Goal: Transaction & Acquisition: Download file/media

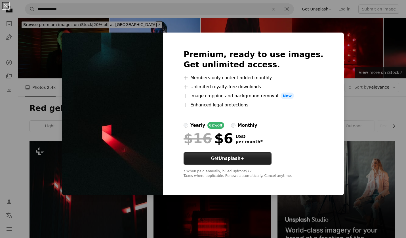
scroll to position [1249, 0]
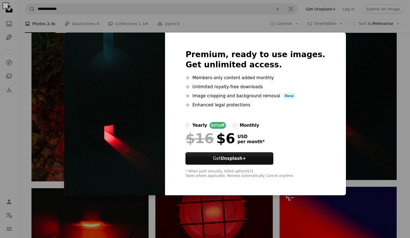
click at [356, 71] on div "An X shape Premium, ready to use images. Get unlimited access. A plus sign Memb…" at bounding box center [205, 119] width 410 height 238
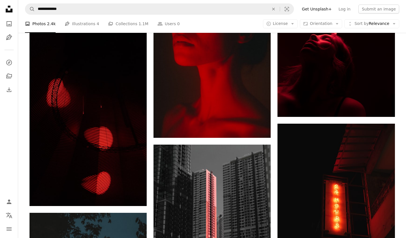
scroll to position [1909, 0]
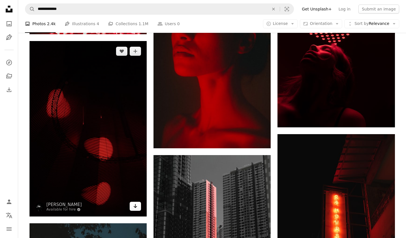
click at [137, 206] on icon "Arrow pointing down" at bounding box center [135, 206] width 5 height 7
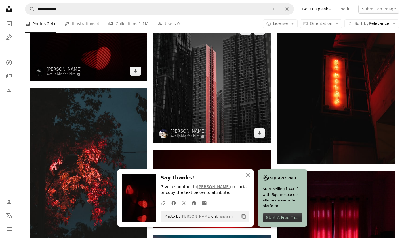
scroll to position [2036, 0]
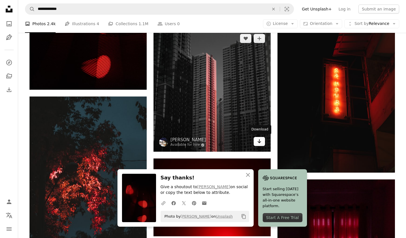
click at [260, 140] on icon "Arrow pointing down" at bounding box center [259, 141] width 5 height 7
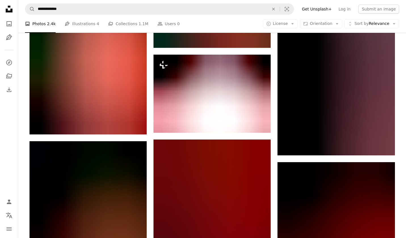
scroll to position [2458, 0]
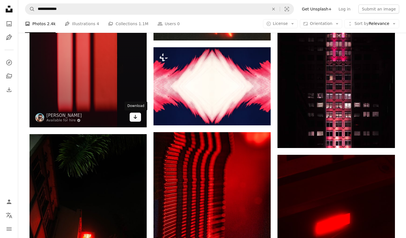
click at [133, 116] on icon "Arrow pointing down" at bounding box center [135, 117] width 5 height 7
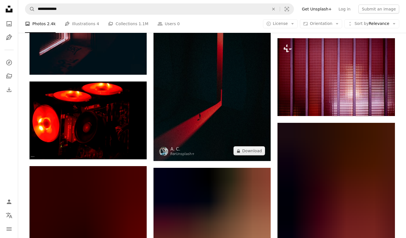
scroll to position [4988, 0]
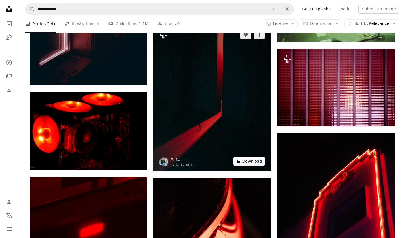
click at [246, 162] on button "A lock Download" at bounding box center [249, 161] width 32 height 9
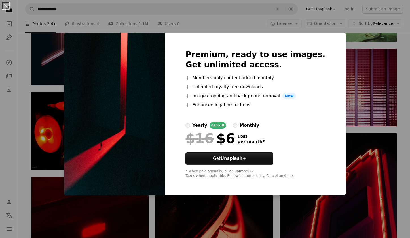
click at [150, 95] on img at bounding box center [114, 114] width 101 height 163
click at [343, 115] on div "An X shape Premium, ready to use images. Get unlimited access. A plus sign Memb…" at bounding box center [205, 119] width 410 height 238
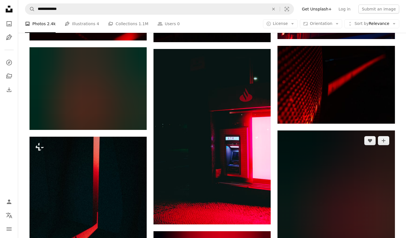
scroll to position [5369, 0]
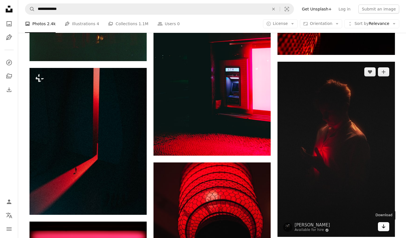
click at [384, 227] on icon "Download" at bounding box center [383, 227] width 4 height 4
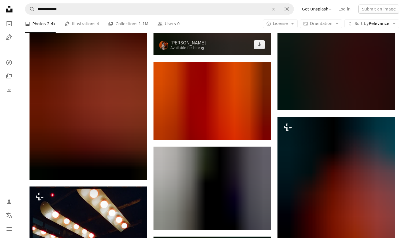
scroll to position [10784, 0]
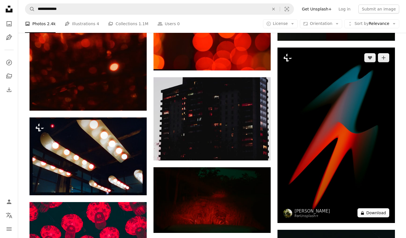
click at [371, 214] on button "A lock Download" at bounding box center [373, 213] width 32 height 9
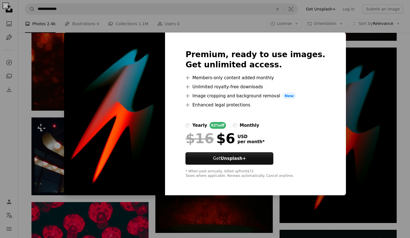
click at [345, 132] on div "An X shape Premium, ready to use images. Get unlimited access. A plus sign Memb…" at bounding box center [205, 119] width 410 height 238
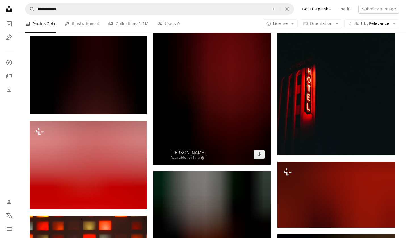
scroll to position [10979, 0]
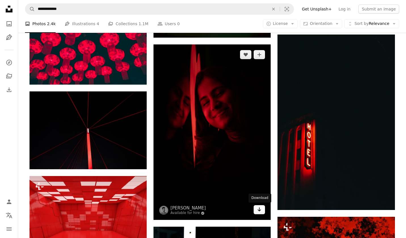
click at [258, 211] on icon "Arrow pointing down" at bounding box center [259, 209] width 5 height 7
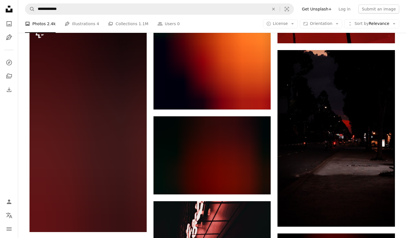
scroll to position [11962, 0]
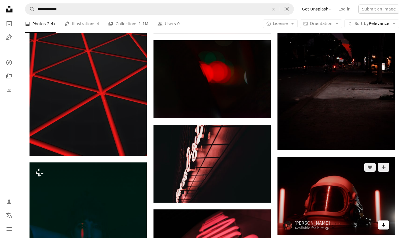
click at [382, 224] on icon "Arrow pointing down" at bounding box center [383, 225] width 5 height 7
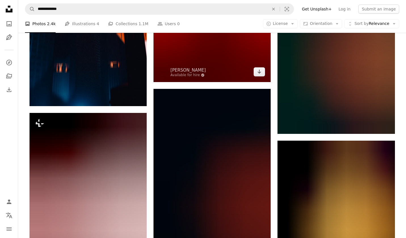
scroll to position [12401, 0]
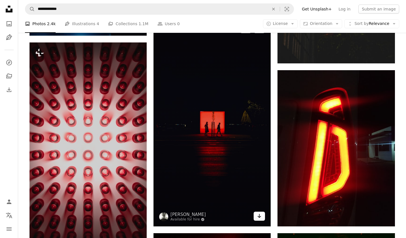
click at [261, 212] on link "Arrow pointing down" at bounding box center [258, 216] width 11 height 9
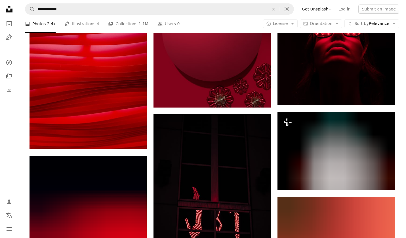
scroll to position [18885, 0]
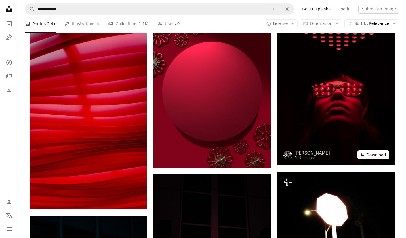
click at [380, 153] on button "A lock Download" at bounding box center [373, 155] width 32 height 9
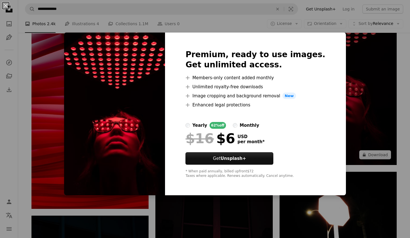
drag, startPoint x: 367, startPoint y: 113, endPoint x: 338, endPoint y: 85, distance: 39.7
click at [367, 113] on div "An X shape Premium, ready to use images. Get unlimited access. A plus sign Memb…" at bounding box center [205, 119] width 410 height 238
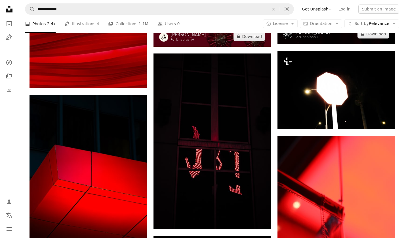
scroll to position [19106, 0]
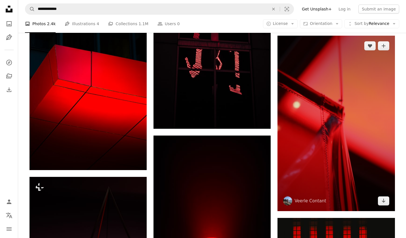
drag, startPoint x: 399, startPoint y: 164, endPoint x: 312, endPoint y: 143, distance: 89.6
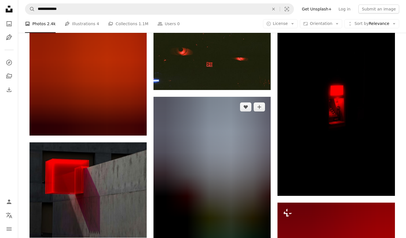
scroll to position [20427, 0]
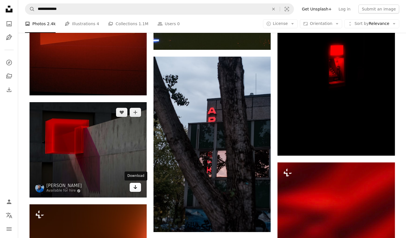
click at [134, 185] on icon "Arrow pointing down" at bounding box center [135, 187] width 5 height 7
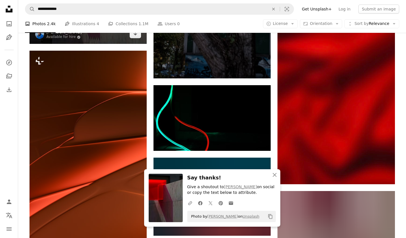
scroll to position [20582, 0]
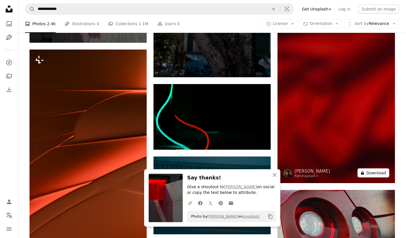
click at [371, 171] on button "A lock Download" at bounding box center [373, 173] width 32 height 9
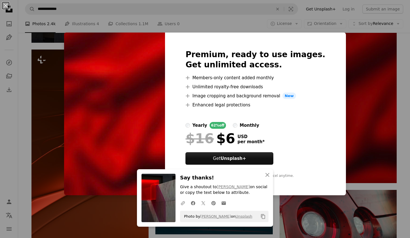
click at [359, 93] on div "An X shape An X shape Close Say thanks! Give a shoutout to [PERSON_NAME] Angel …" at bounding box center [205, 119] width 410 height 238
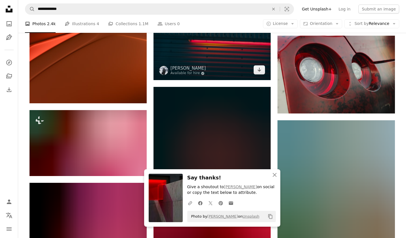
scroll to position [20795, 0]
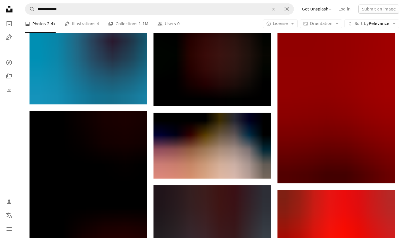
scroll to position [21400, 0]
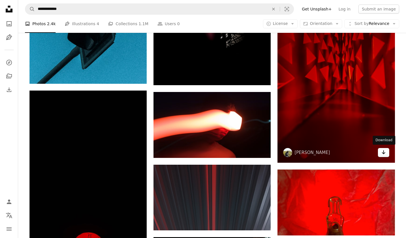
click at [382, 152] on icon "Download" at bounding box center [383, 153] width 4 height 4
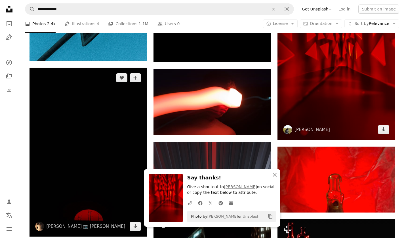
scroll to position [21479, 0]
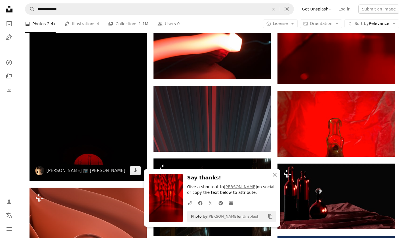
drag, startPoint x: 136, startPoint y: 170, endPoint x: 148, endPoint y: 157, distance: 17.5
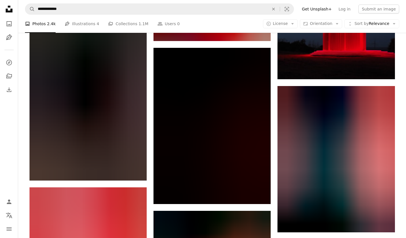
scroll to position [21846, 0]
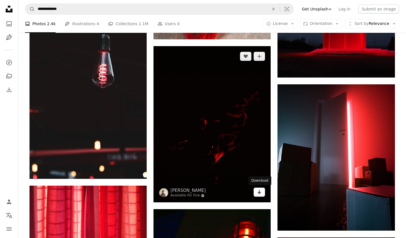
click at [260, 193] on icon "Arrow pointing down" at bounding box center [259, 192] width 5 height 7
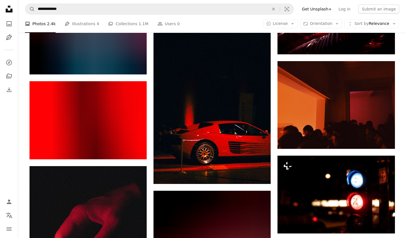
scroll to position [23512, 0]
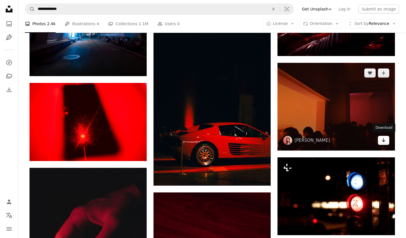
click at [381, 141] on icon "Arrow pointing down" at bounding box center [383, 140] width 5 height 7
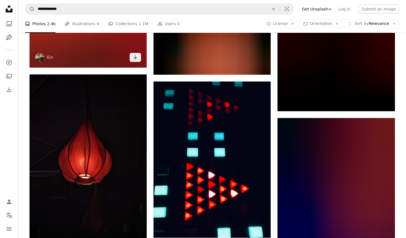
scroll to position [29002, 0]
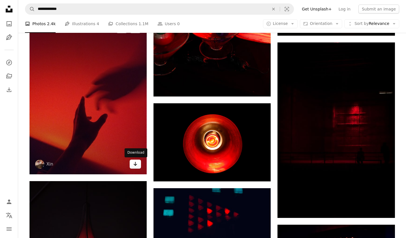
click at [135, 162] on icon "Arrow pointing down" at bounding box center [135, 164] width 5 height 7
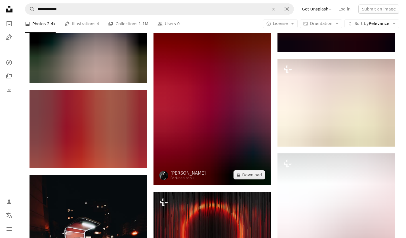
scroll to position [36426, 0]
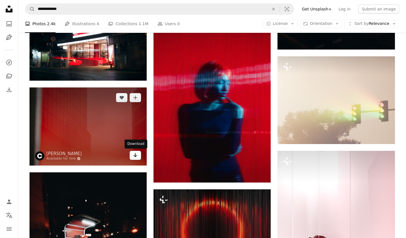
click at [138, 157] on link "Arrow pointing down" at bounding box center [135, 155] width 11 height 9
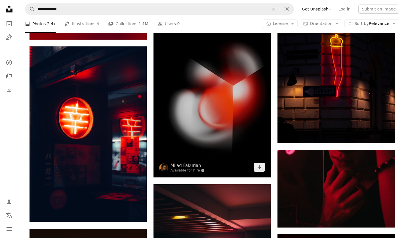
scroll to position [47289, 0]
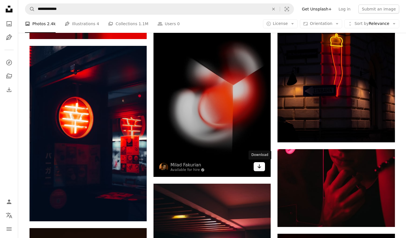
click at [261, 167] on icon "Arrow pointing down" at bounding box center [259, 166] width 5 height 7
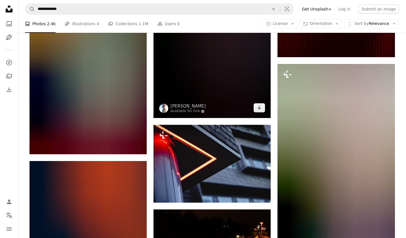
scroll to position [51737, 0]
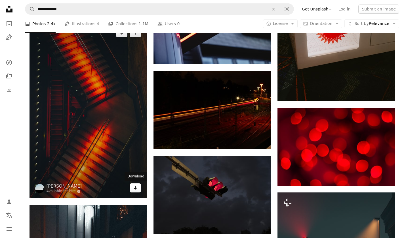
click at [136, 189] on icon "Download" at bounding box center [136, 188] width 4 height 4
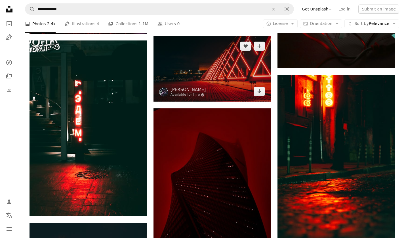
scroll to position [54978, 0]
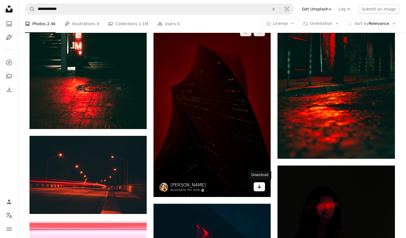
click at [259, 188] on icon "Download" at bounding box center [259, 187] width 4 height 4
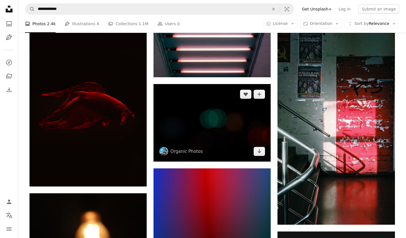
scroll to position [61771, 0]
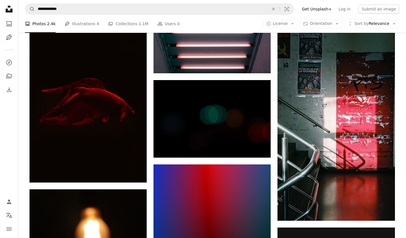
drag, startPoint x: 135, startPoint y: 170, endPoint x: 144, endPoint y: 163, distance: 11.1
click at [135, 170] on icon "Download" at bounding box center [136, 172] width 4 height 4
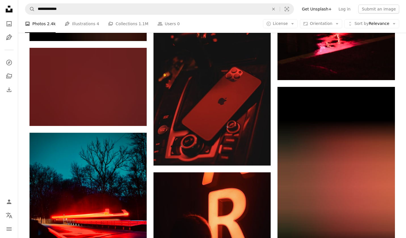
scroll to position [62720, 0]
